Goal: Task Accomplishment & Management: Use online tool/utility

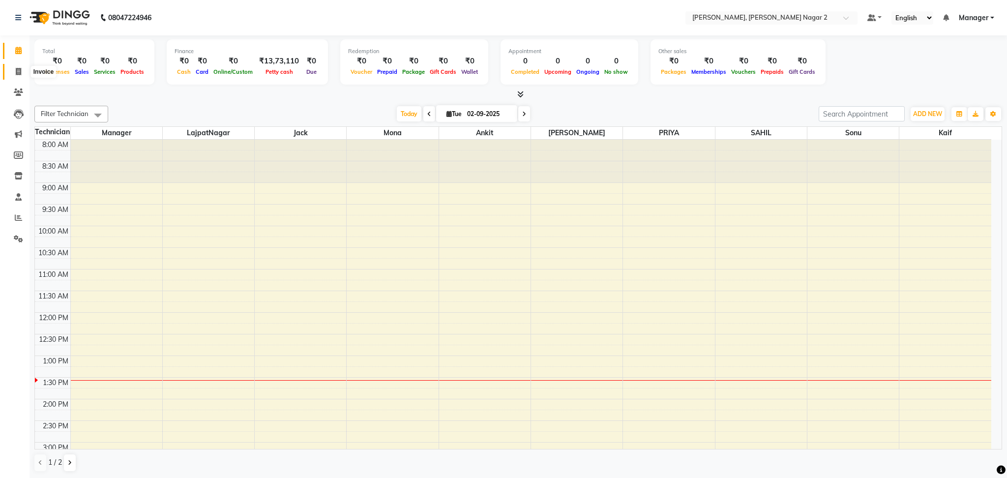
click at [17, 72] on icon at bounding box center [18, 71] width 5 height 7
select select "4241"
select select "service"
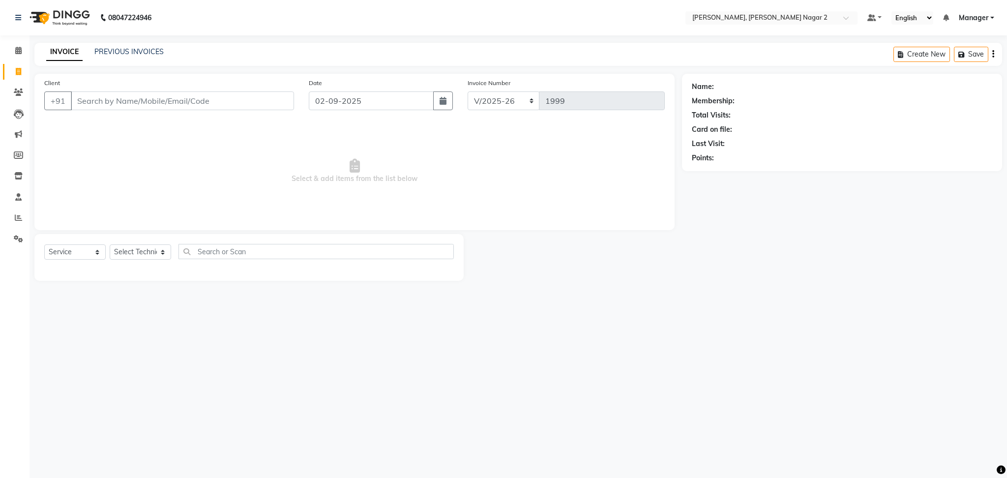
select select "4241"
select select "service"
select select "4241"
select select "service"
